Goal: Find specific fact: Find specific fact

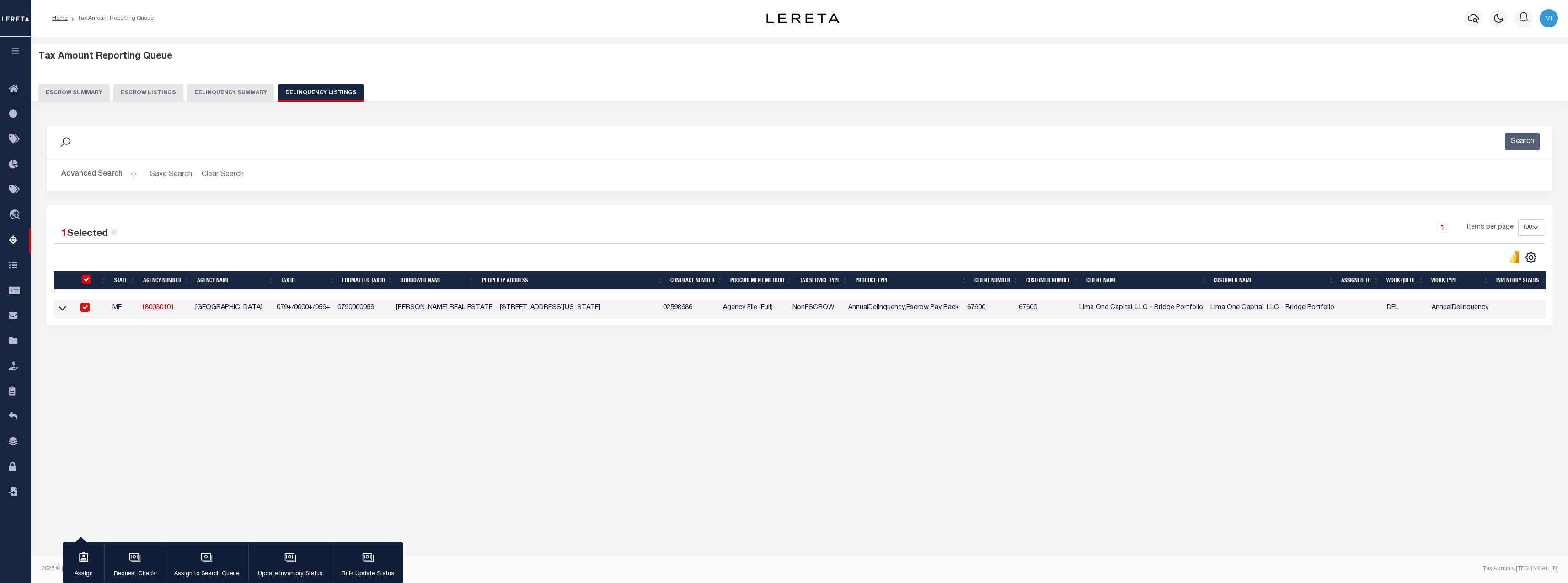
select select "100"
click at [165, 311] on link "180030101" at bounding box center [158, 308] width 33 height 7
checkbox input "false"
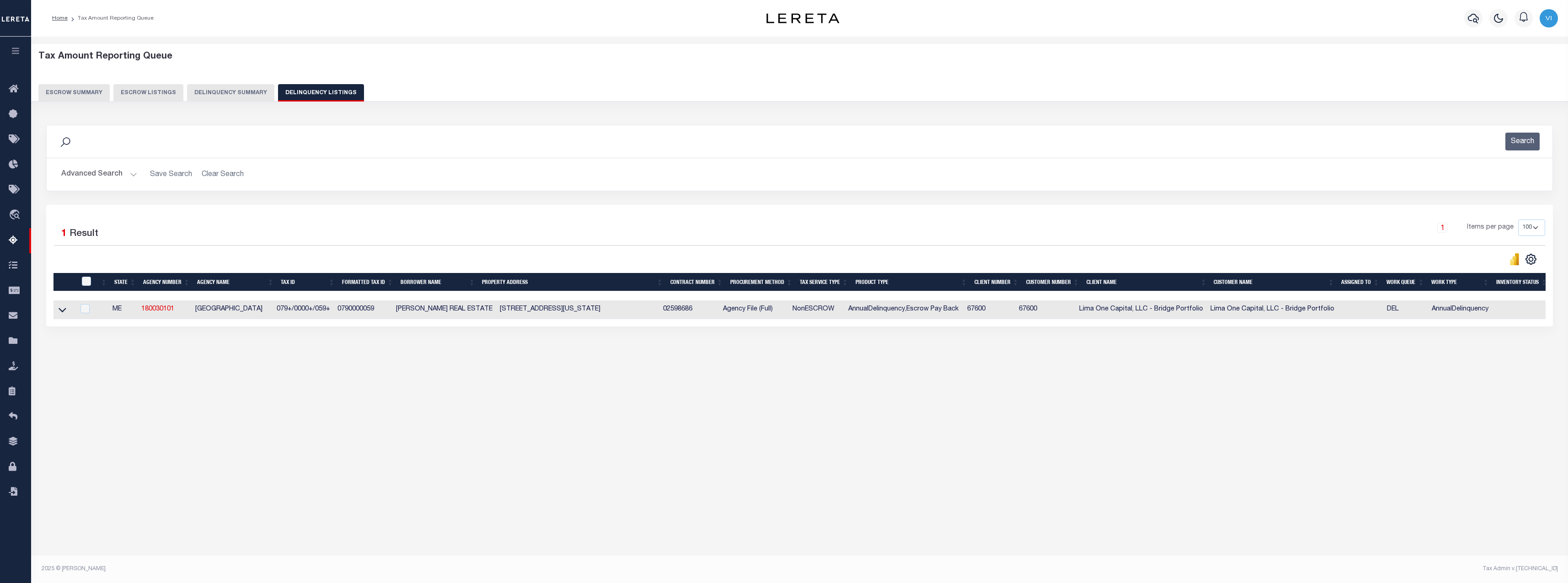
click at [249, 92] on button "Delinquency Summary" at bounding box center [231, 92] width 88 height 17
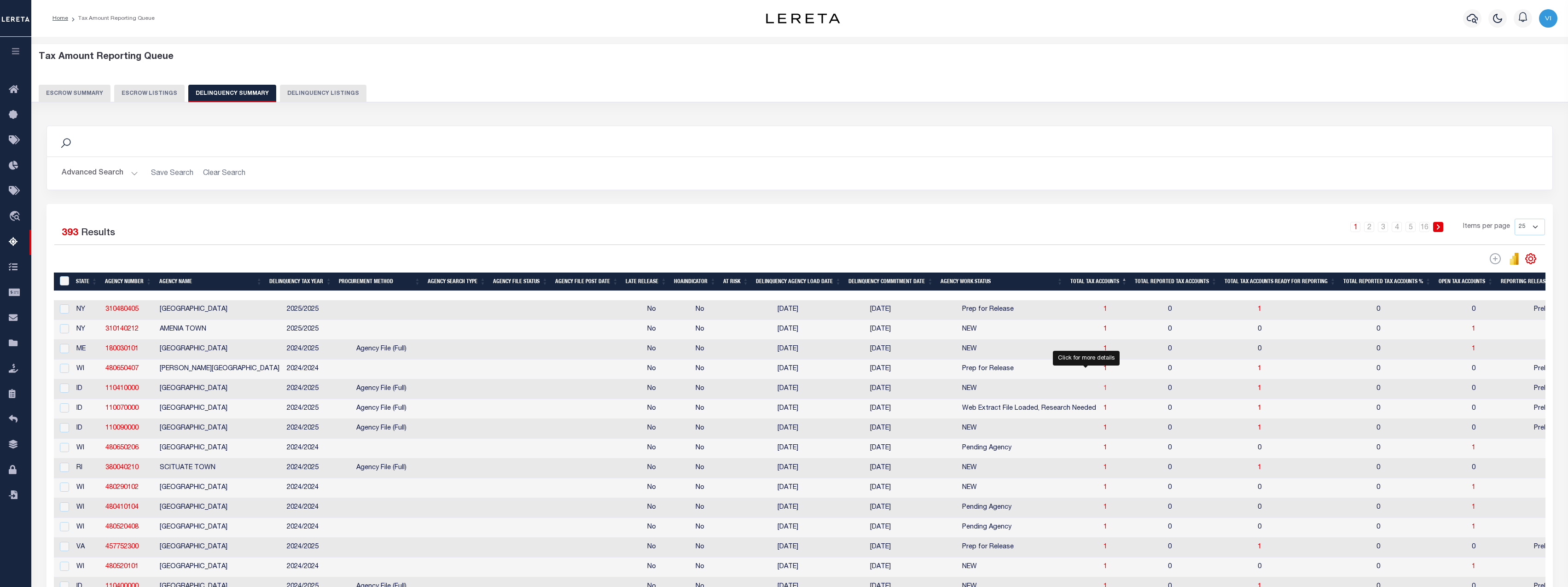
click at [1104, 392] on span "1" at bounding box center [1105, 388] width 4 height 7
select select "100"
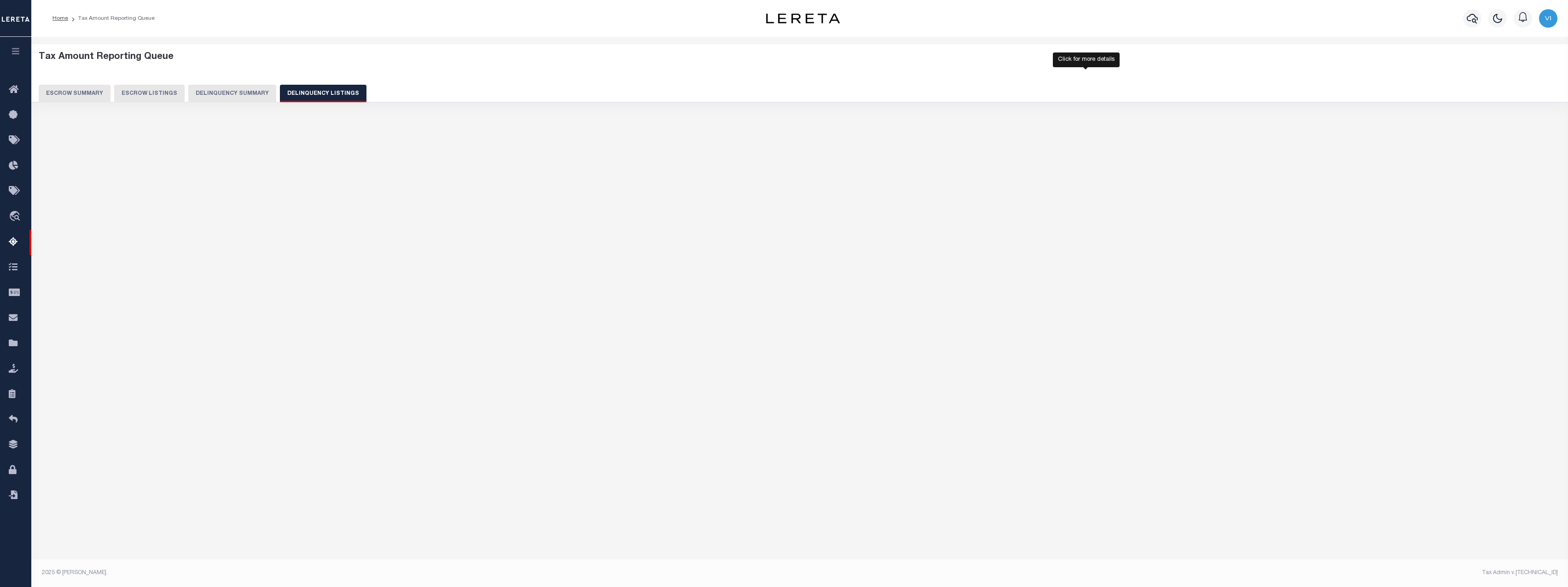
select select "100"
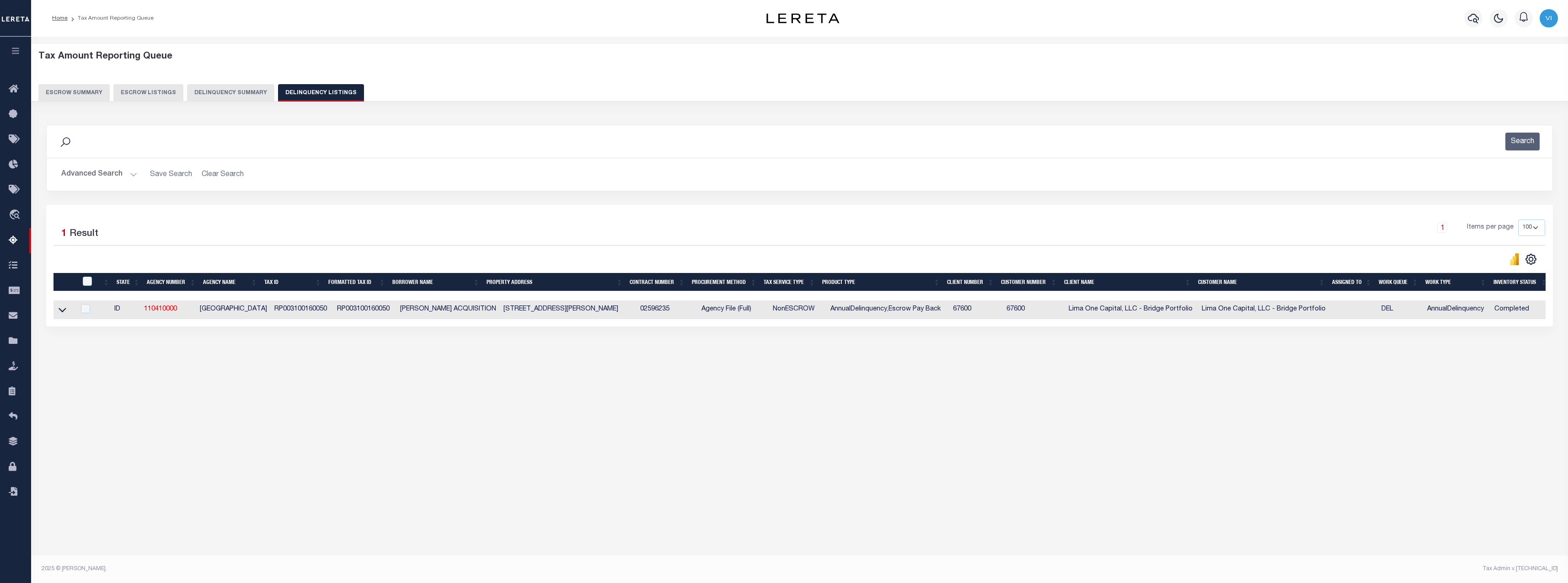
drag, startPoint x: 597, startPoint y: 311, endPoint x: 613, endPoint y: 312, distance: 16.0
click at [613, 312] on td "[STREET_ADDRESS][PERSON_NAME]" at bounding box center [568, 309] width 137 height 19
checkbox input "true"
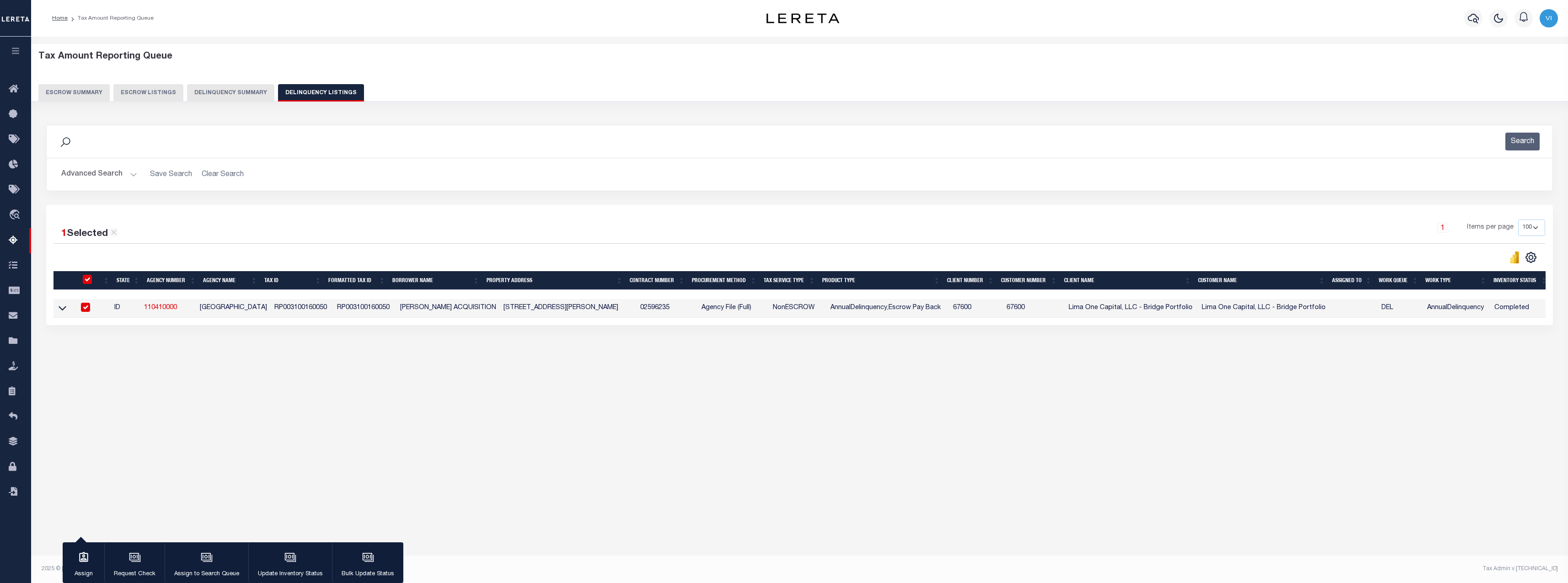
copy td "83455"
click at [642, 349] on div "Data sync process is currently running, you may face some response delays. Sear…" at bounding box center [800, 234] width 1519 height 237
drag, startPoint x: 598, startPoint y: 308, endPoint x: 616, endPoint y: 312, distance: 18.4
click at [616, 312] on td "[STREET_ADDRESS][PERSON_NAME]" at bounding box center [568, 308] width 137 height 19
checkbox input "false"
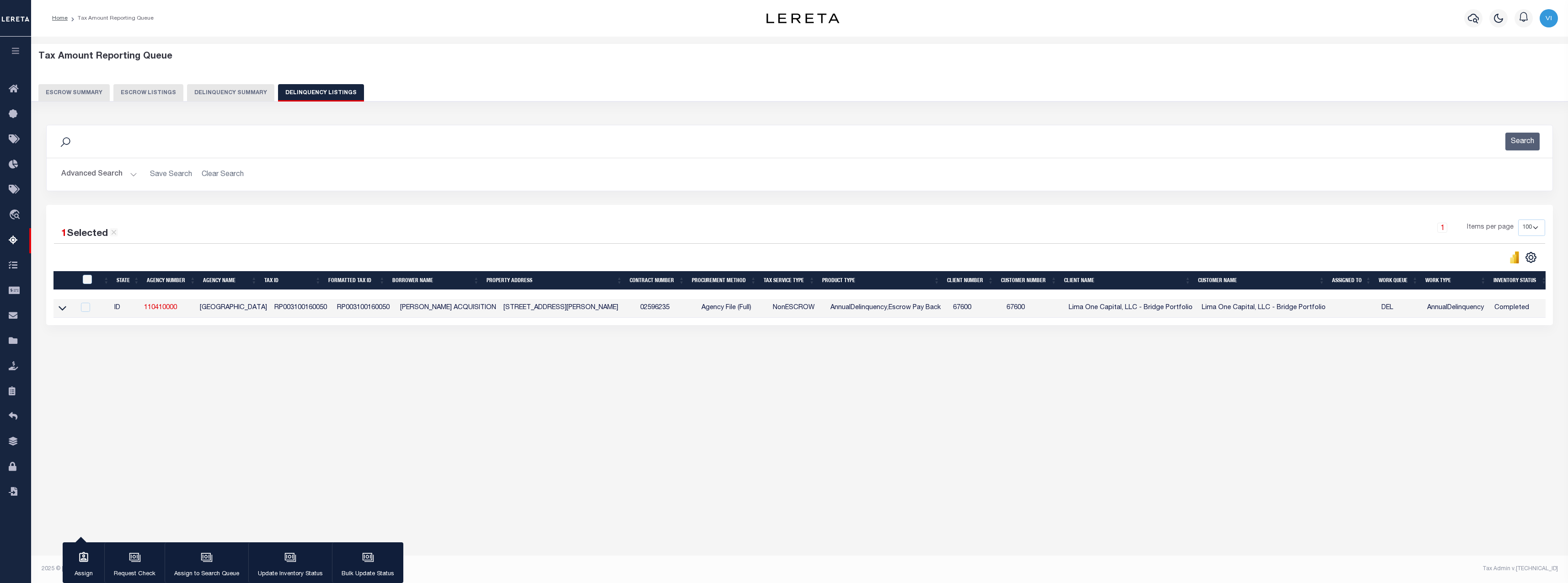
checkbox input "false"
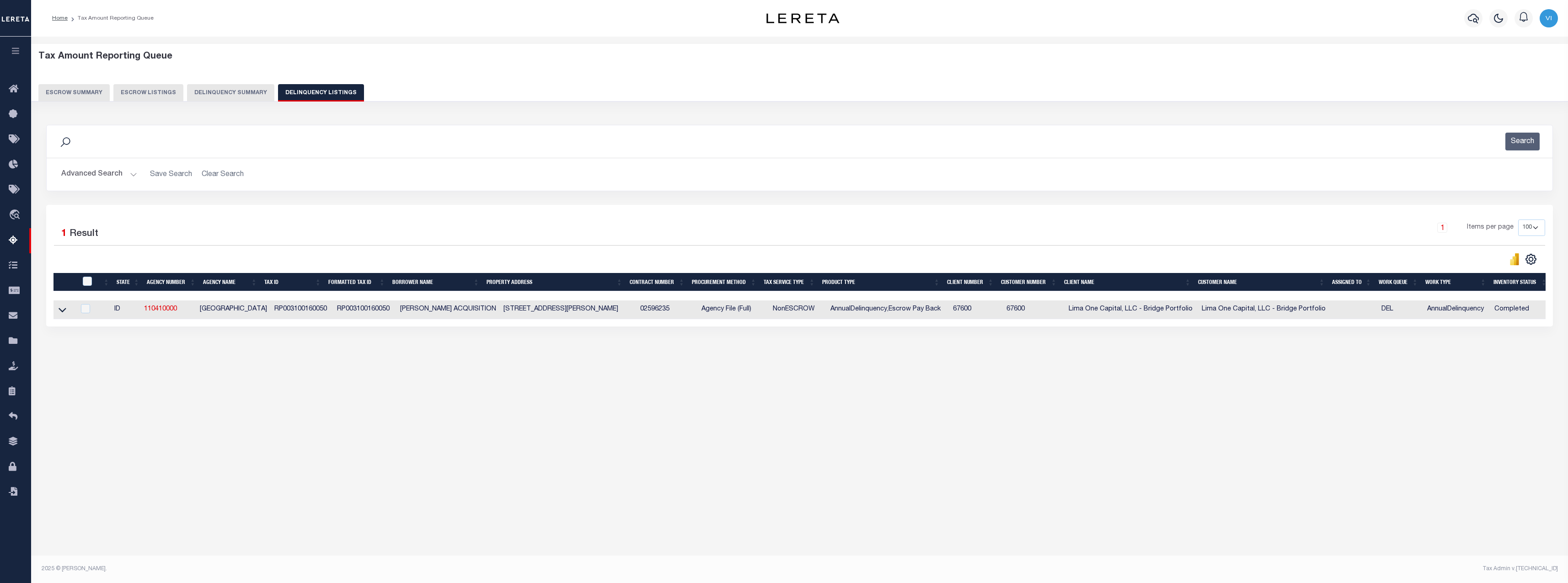
copy td "83455"
click at [748, 218] on div "1 Selected 1 Result 1 Items per page 10 25 50 100 500" at bounding box center [799, 266] width 1507 height 122
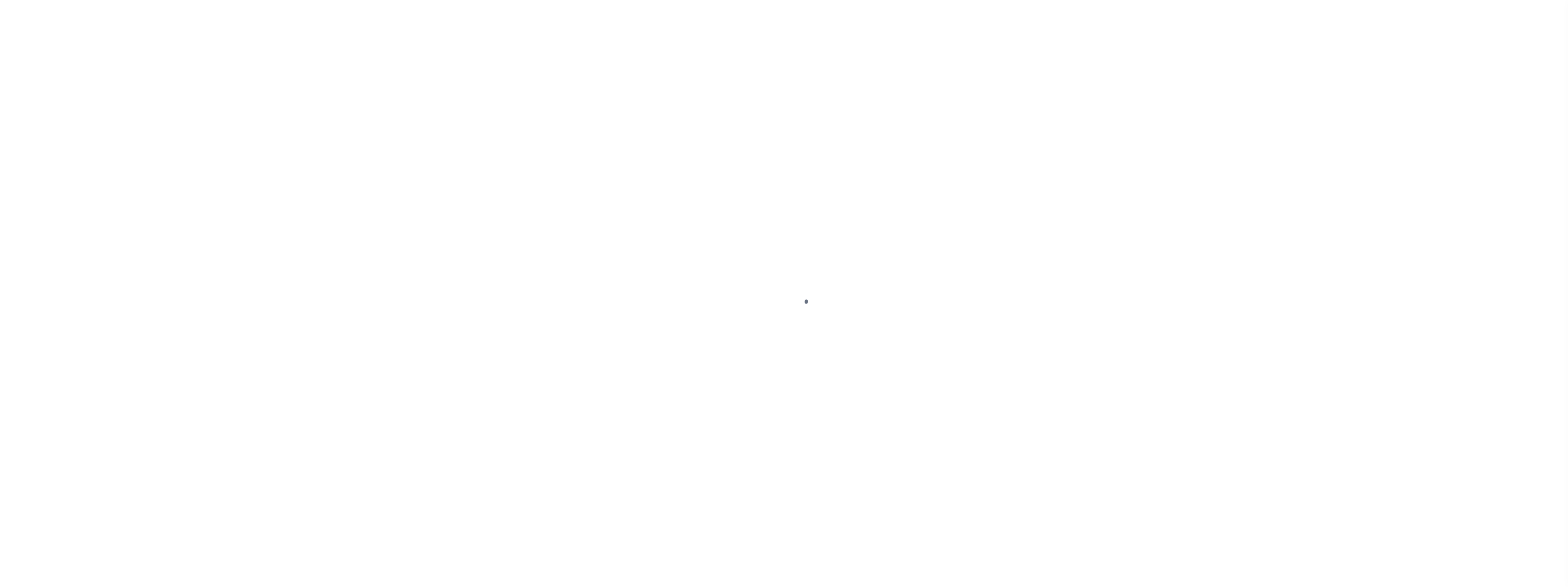
select select
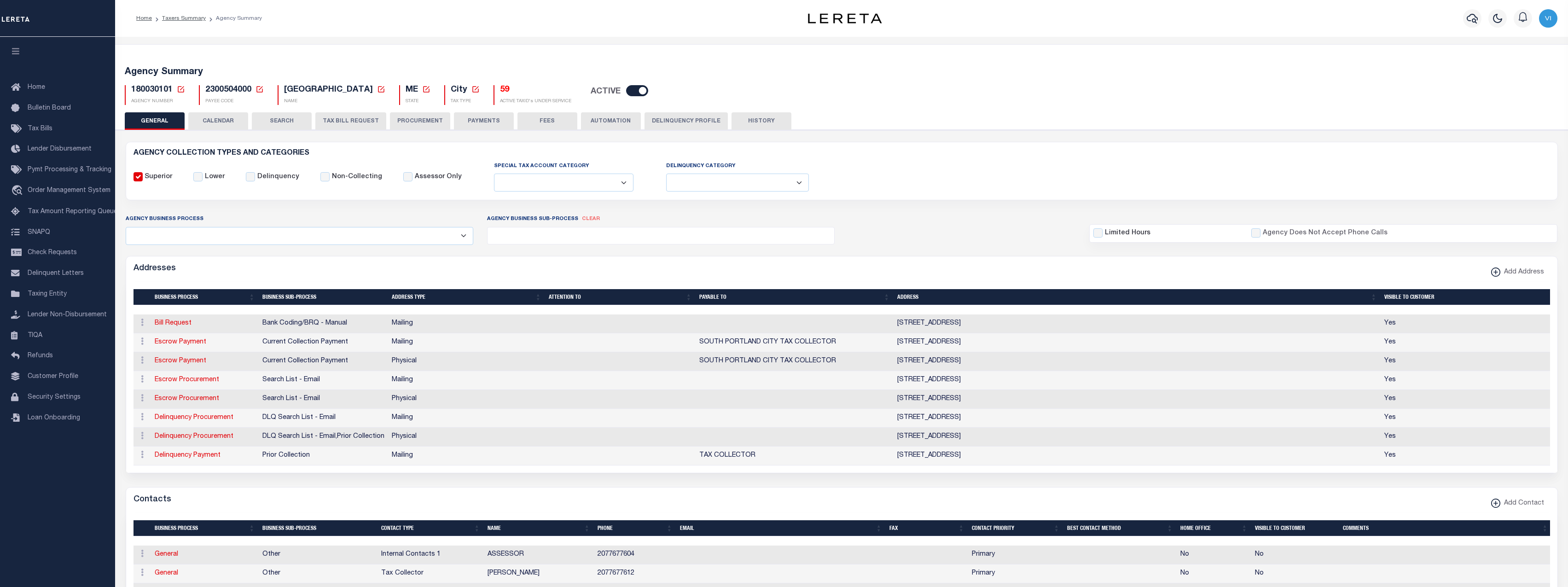
click at [171, 87] on span "180030101" at bounding box center [151, 90] width 41 height 8
click at [140, 84] on div "180030101 Agency Number Edit Cancel Ok" at bounding box center [842, 91] width 1448 height 27
copy h5 "180030101"
